Goal: Task Accomplishment & Management: Use online tool/utility

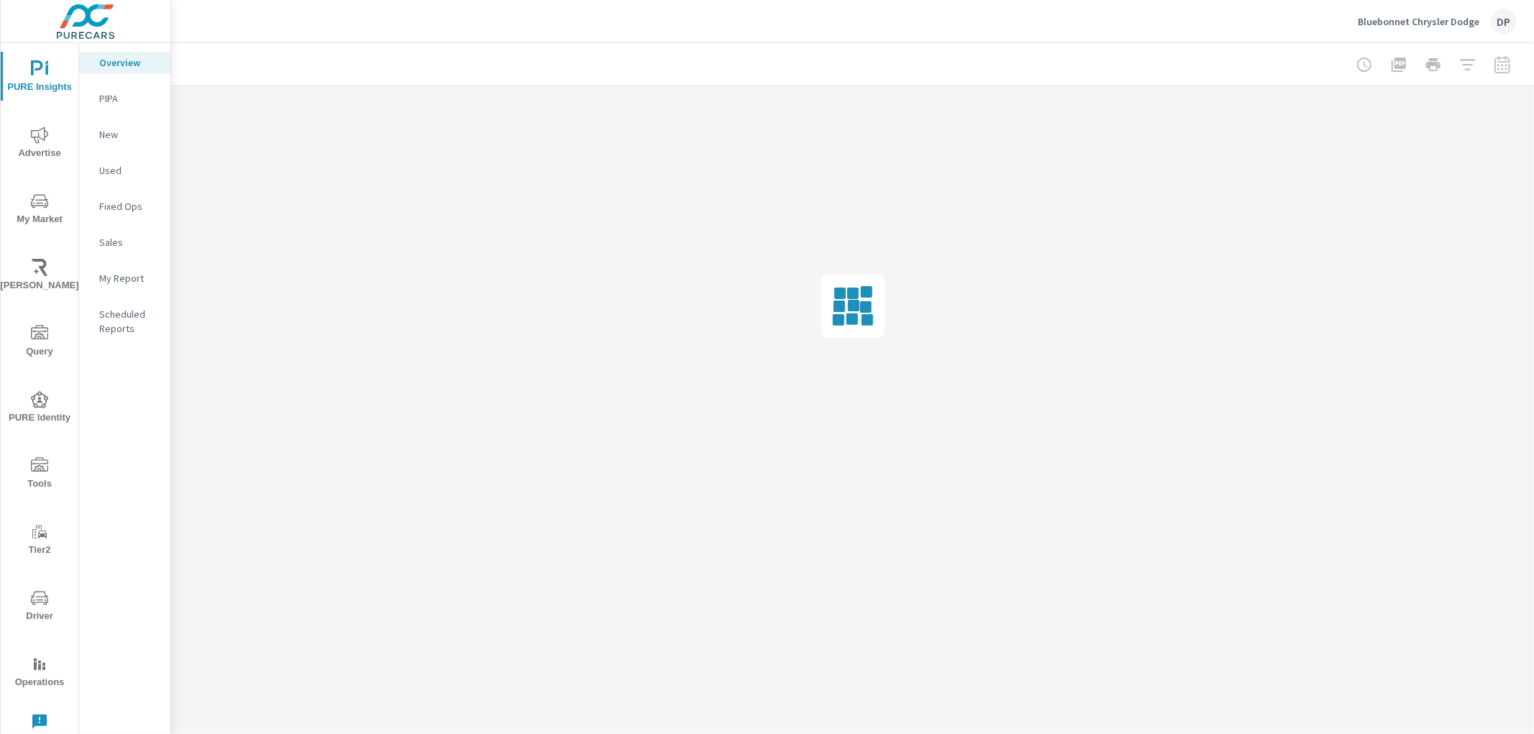
click at [31, 477] on span "Tools" at bounding box center [39, 474] width 69 height 35
click at [127, 308] on p "Privacy Request" at bounding box center [129, 314] width 60 height 29
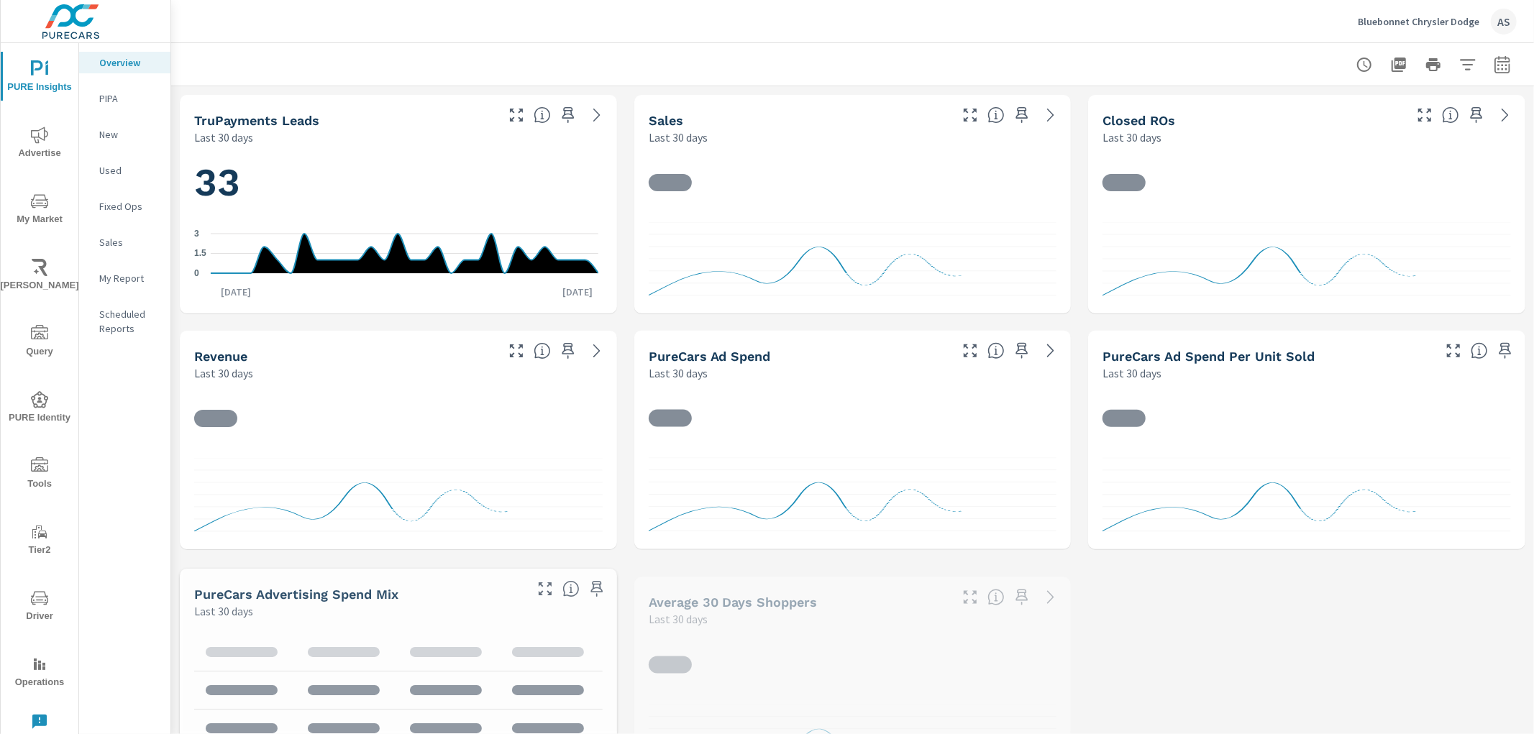
click at [45, 470] on icon "nav menu" at bounding box center [39, 464] width 17 height 14
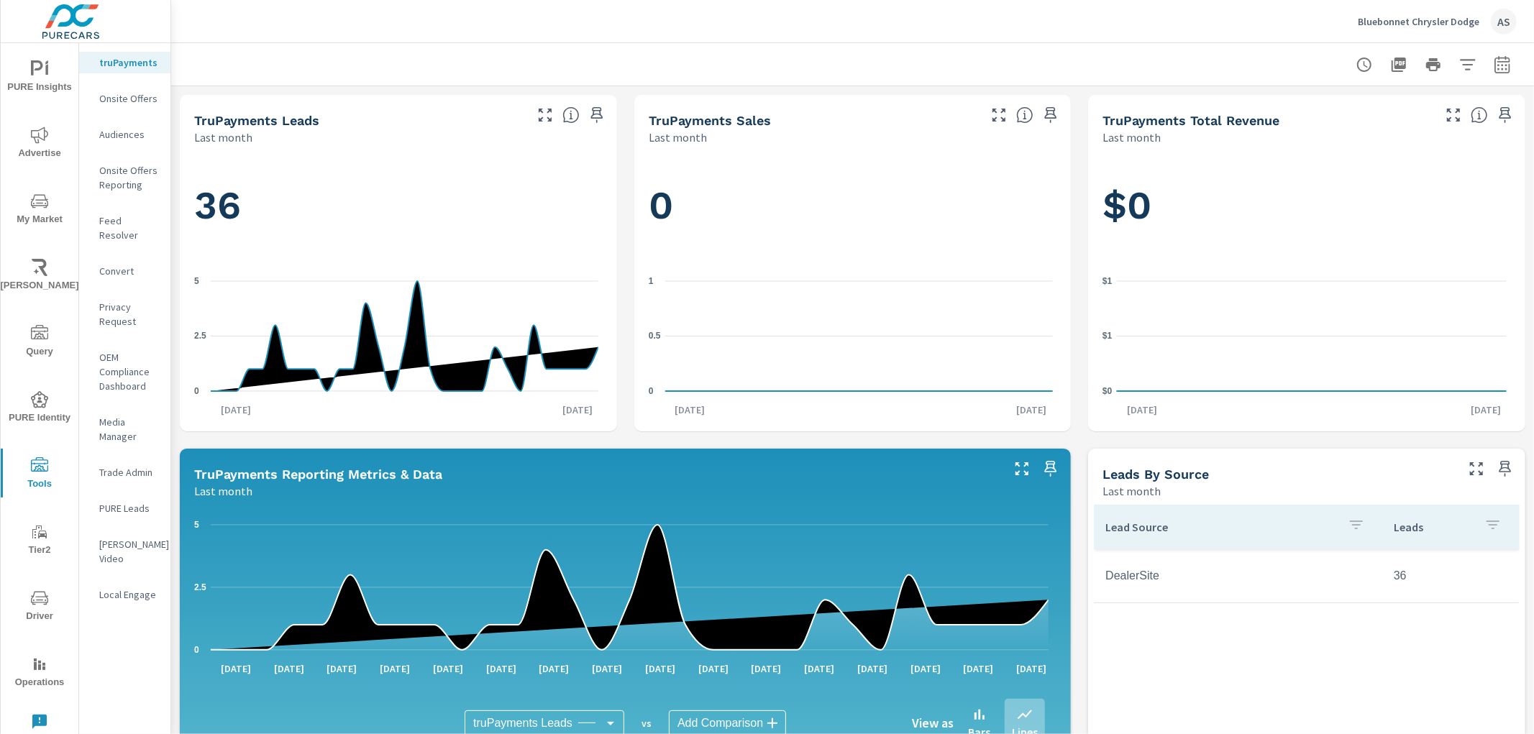
click at [96, 296] on div "Privacy Request" at bounding box center [124, 314] width 91 height 36
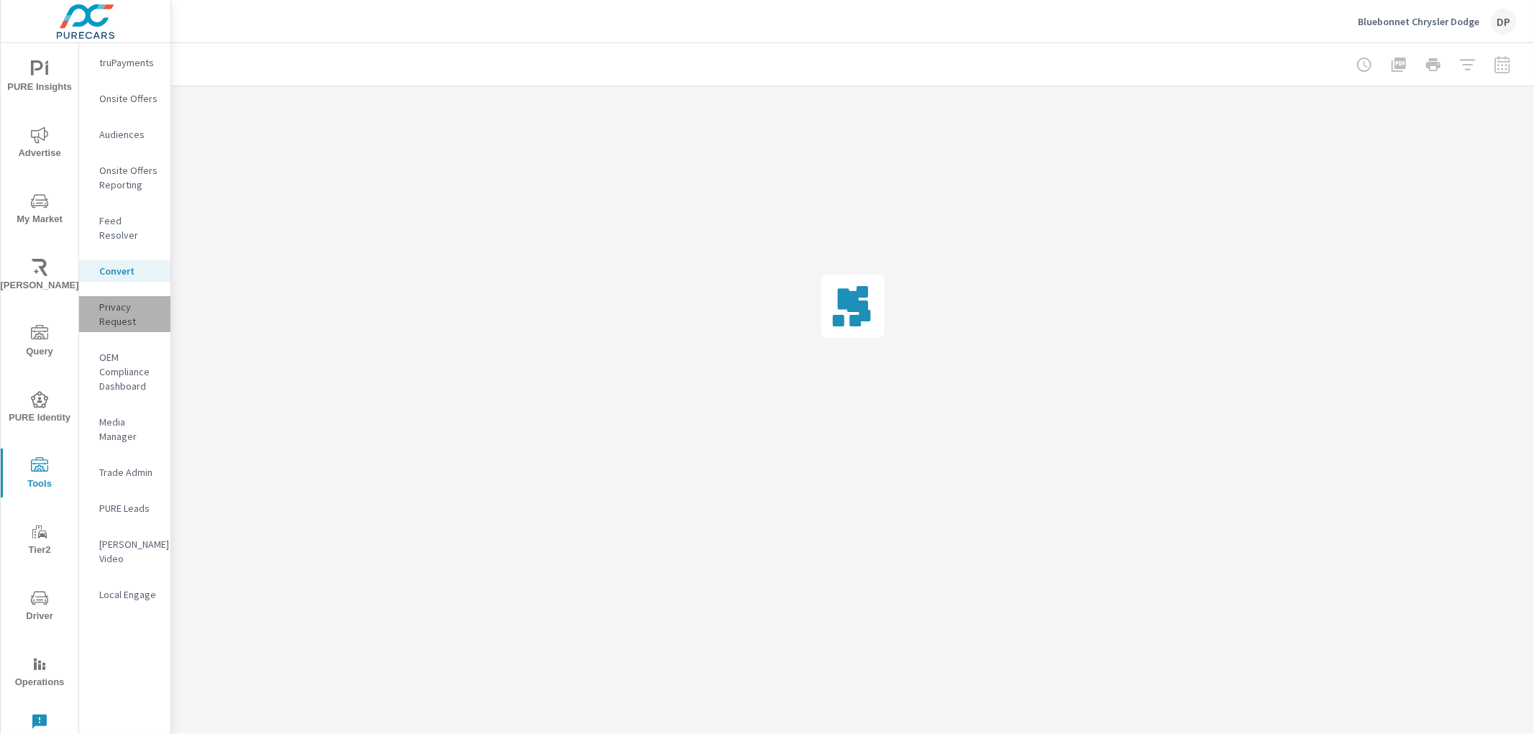
click at [106, 303] on p "Privacy Request" at bounding box center [129, 314] width 60 height 29
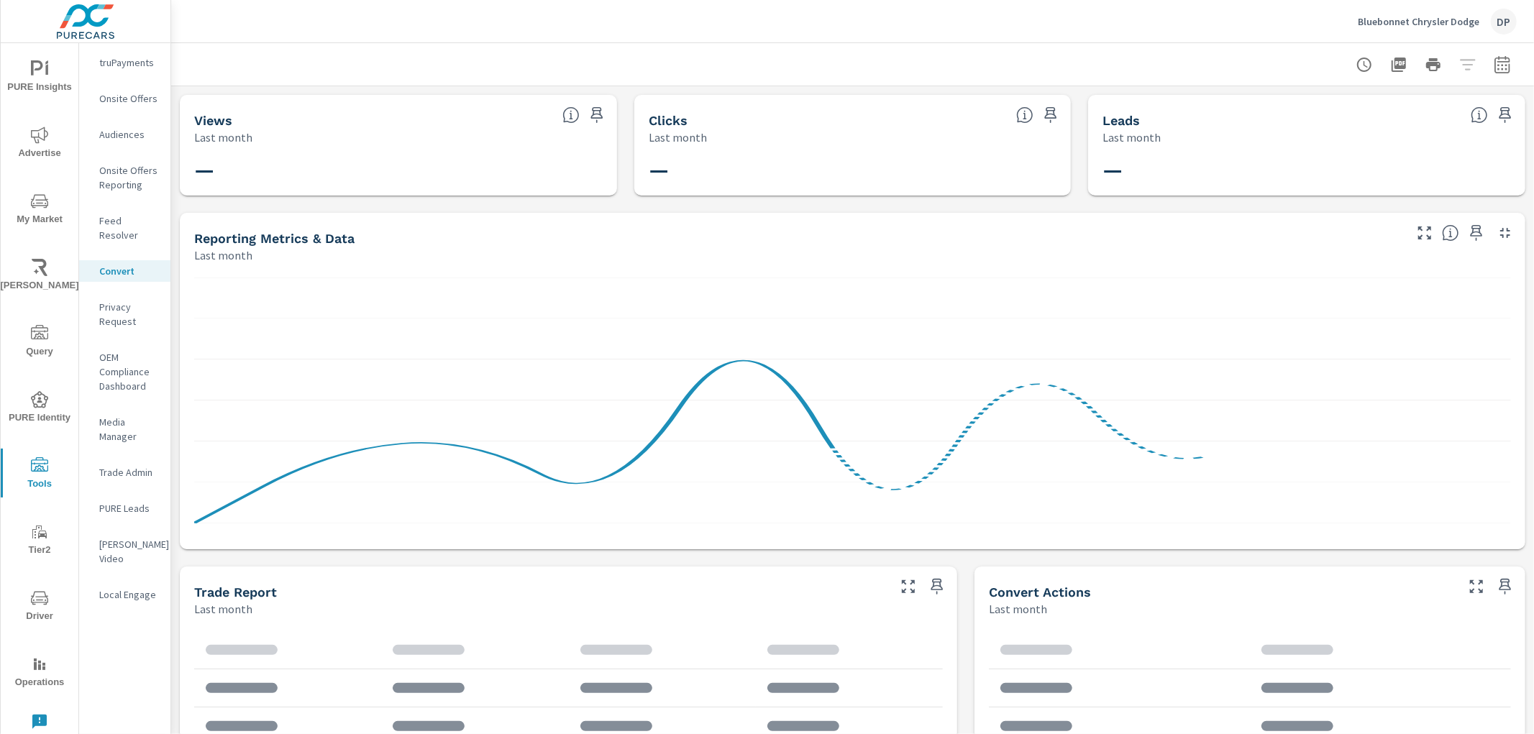
click at [106, 302] on p "Privacy Request" at bounding box center [129, 314] width 60 height 29
